Goal: Find specific fact

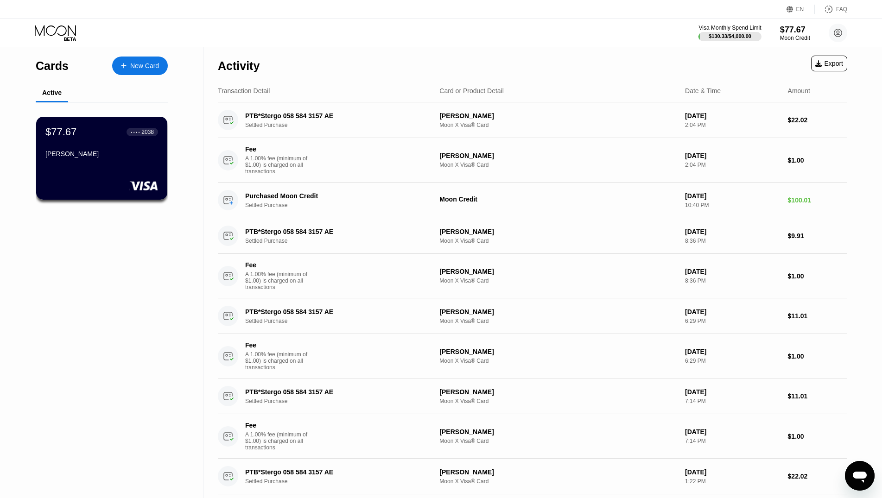
click at [596, 37] on div "Visa Monthly Spend Limit $130.33 / $4,000.00 $77.67 Moon Credit [EMAIL_ADDRESS]…" at bounding box center [441, 33] width 882 height 28
click at [99, 176] on div "$77.67 ● ● ● ● 2038 [PERSON_NAME]" at bounding box center [102, 158] width 133 height 84
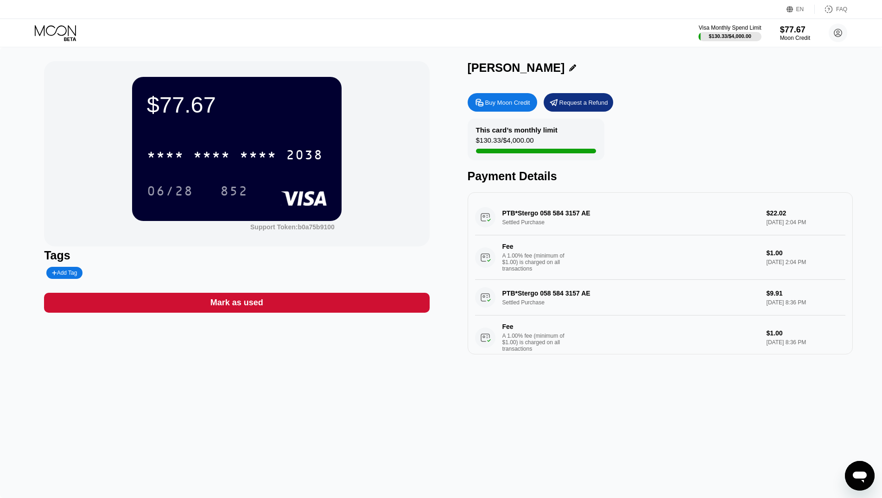
click at [621, 28] on div "Visa Monthly Spend Limit $130.33 / $4,000.00 $77.67 Moon Credit [EMAIL_ADDRESS]…" at bounding box center [441, 33] width 882 height 28
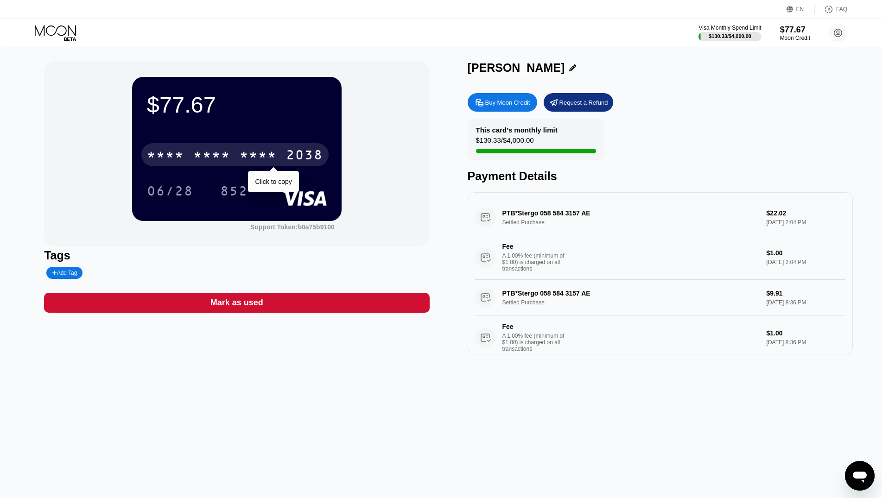
click at [212, 154] on div "* * * *" at bounding box center [211, 156] width 37 height 15
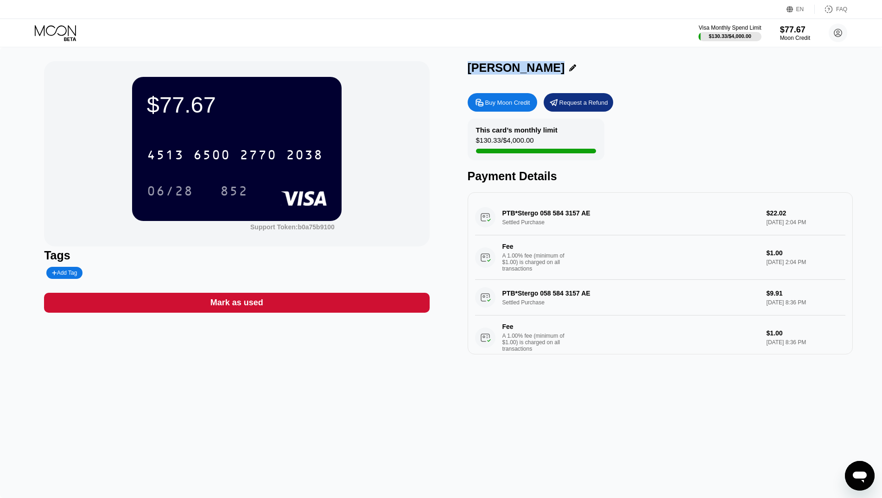
drag, startPoint x: 541, startPoint y: 70, endPoint x: 451, endPoint y: 69, distance: 89.9
click at [451, 69] on div "$77.67 4513 6500 2770 2038 06/28 852 Support Token: b0a75b9100 Tags Add Tag Mar…" at bounding box center [441, 207] width 794 height 293
copy div "[PERSON_NAME]"
drag, startPoint x: 170, startPoint y: 191, endPoint x: 5, endPoint y: 203, distance: 165.9
click at [169, 191] on div "06/28" at bounding box center [170, 192] width 46 height 15
